Goal: Transaction & Acquisition: Purchase product/service

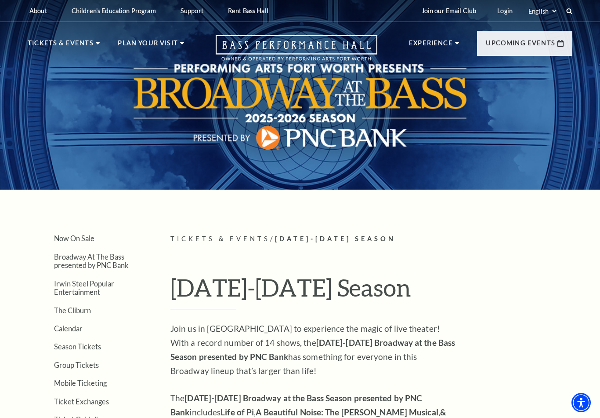
click at [123, 99] on div at bounding box center [300, 92] width 600 height 195
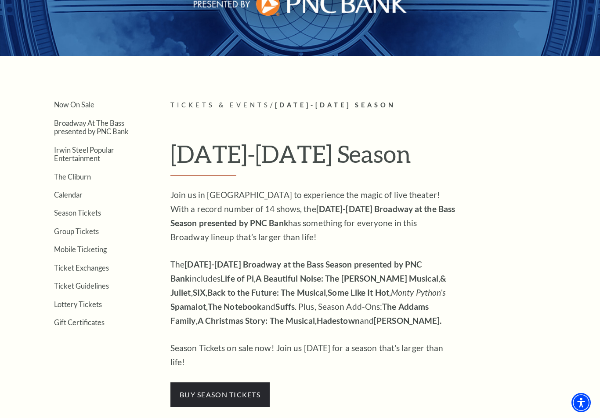
scroll to position [133, 0]
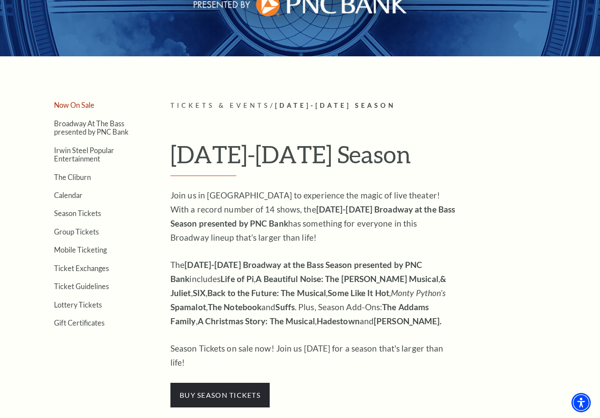
click at [78, 106] on link "Now On Sale" at bounding box center [74, 105] width 40 height 8
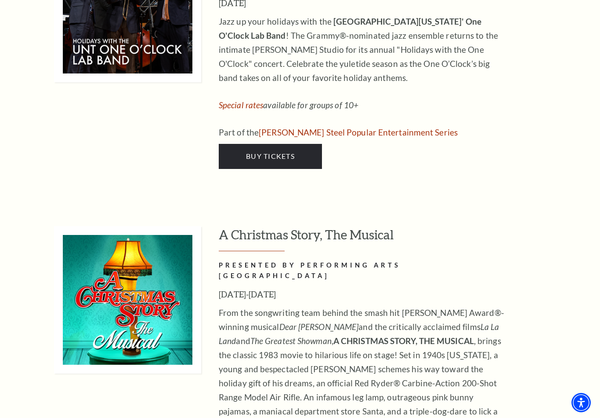
scroll to position [3684, 0]
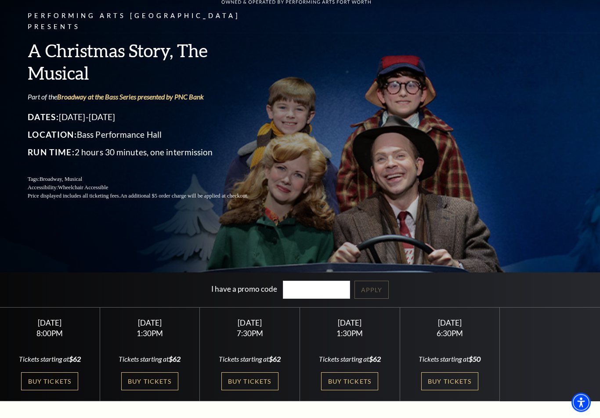
scroll to position [62, 0]
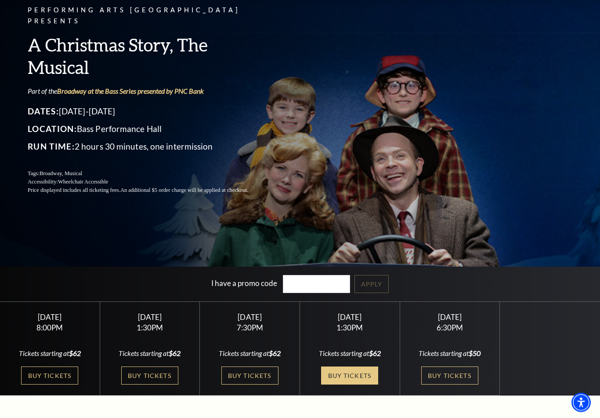
click at [343, 385] on link "Buy Tickets" at bounding box center [349, 376] width 57 height 18
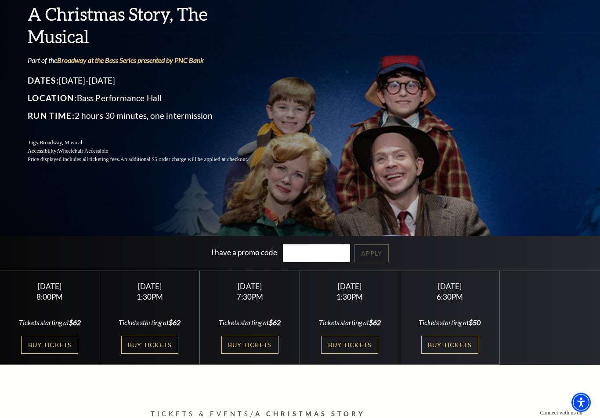
scroll to position [93, 0]
click at [451, 353] on link "Buy Tickets" at bounding box center [450, 344] width 57 height 18
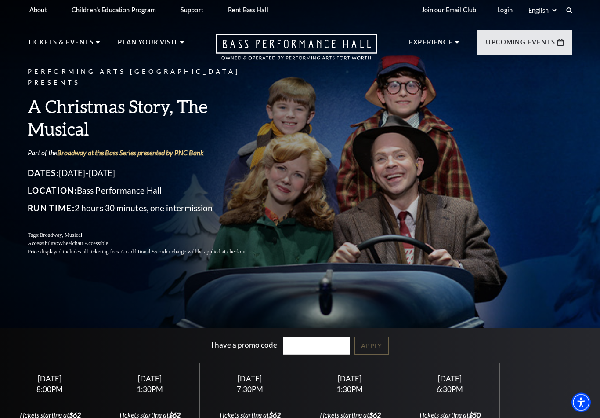
scroll to position [0, 0]
